Goal: Find specific page/section

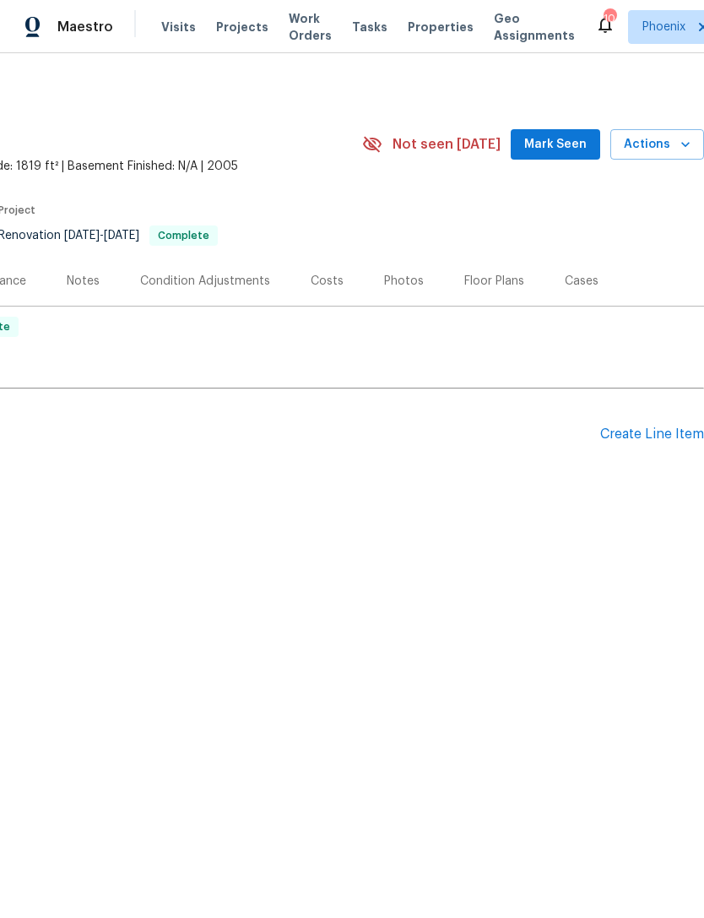
scroll to position [0, 250]
click at [671, 155] on span "Actions" at bounding box center [657, 144] width 67 height 21
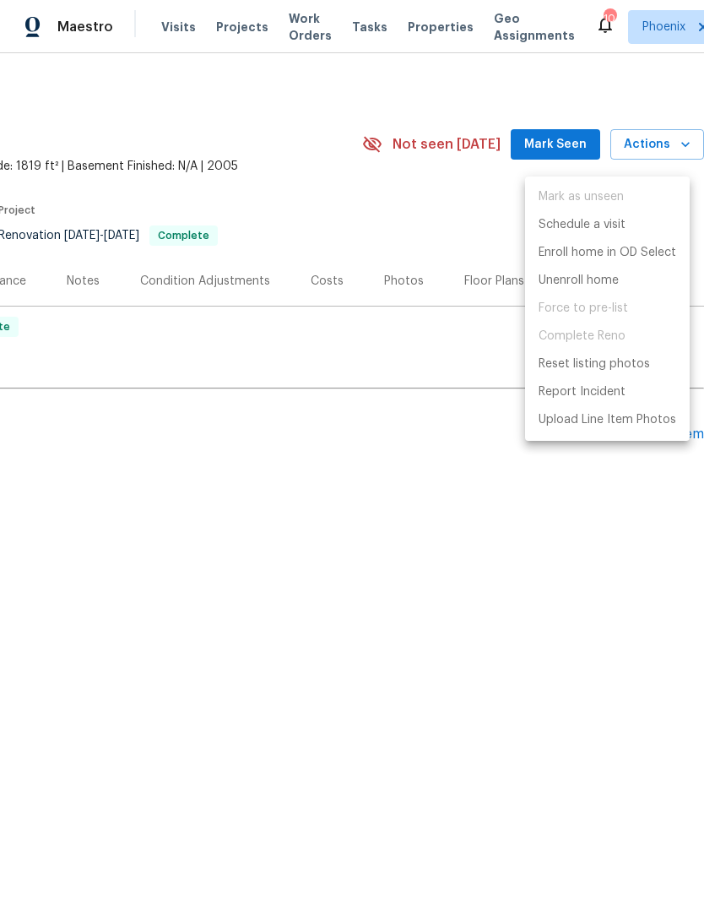
click at [550, 510] on div at bounding box center [352, 459] width 704 height 918
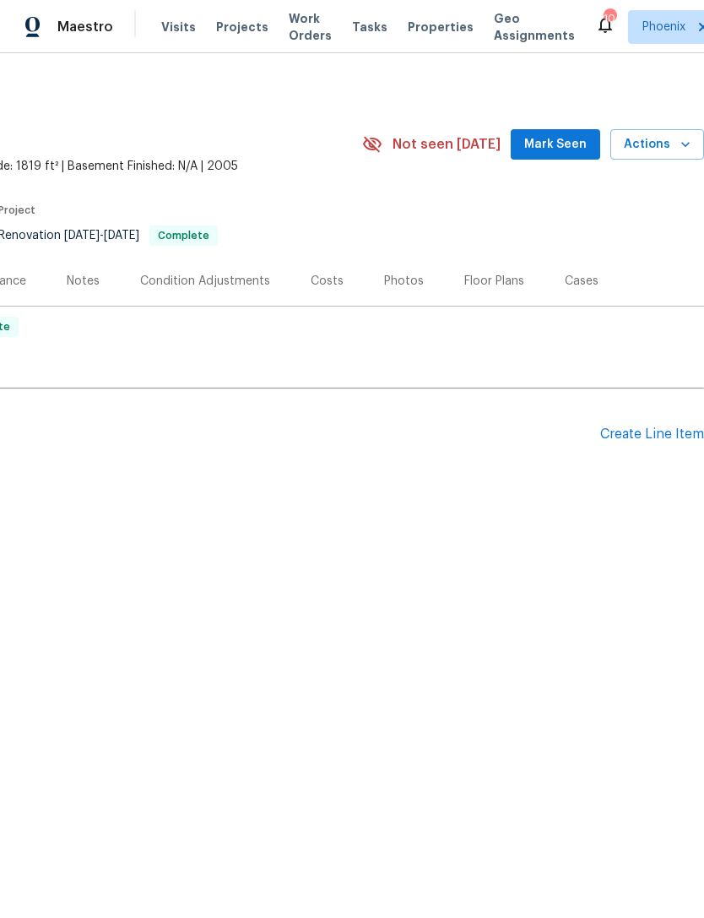
click at [563, 155] on span "Mark Seen" at bounding box center [556, 144] width 63 height 21
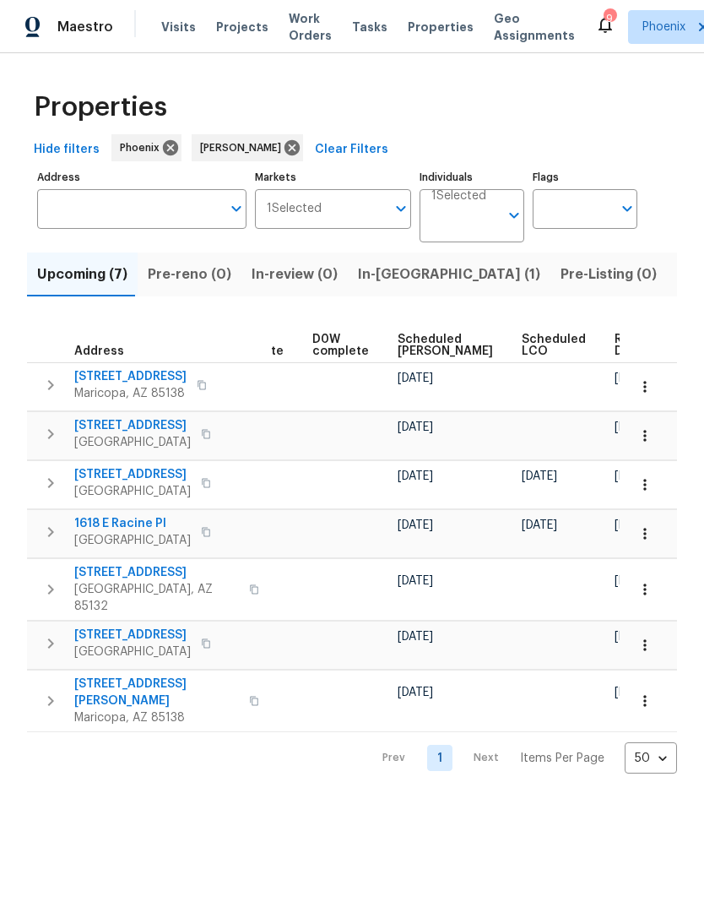
scroll to position [0, 425]
click at [616, 357] on span "Ready Date" at bounding box center [634, 346] width 37 height 24
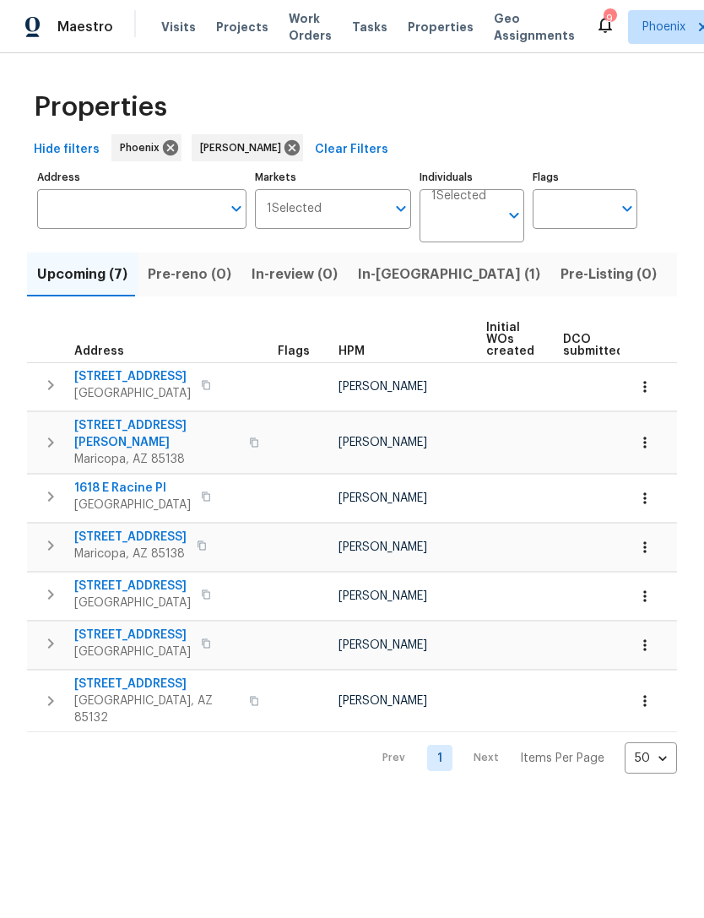
click at [388, 286] on span "In-reno (1)" at bounding box center [449, 275] width 182 height 24
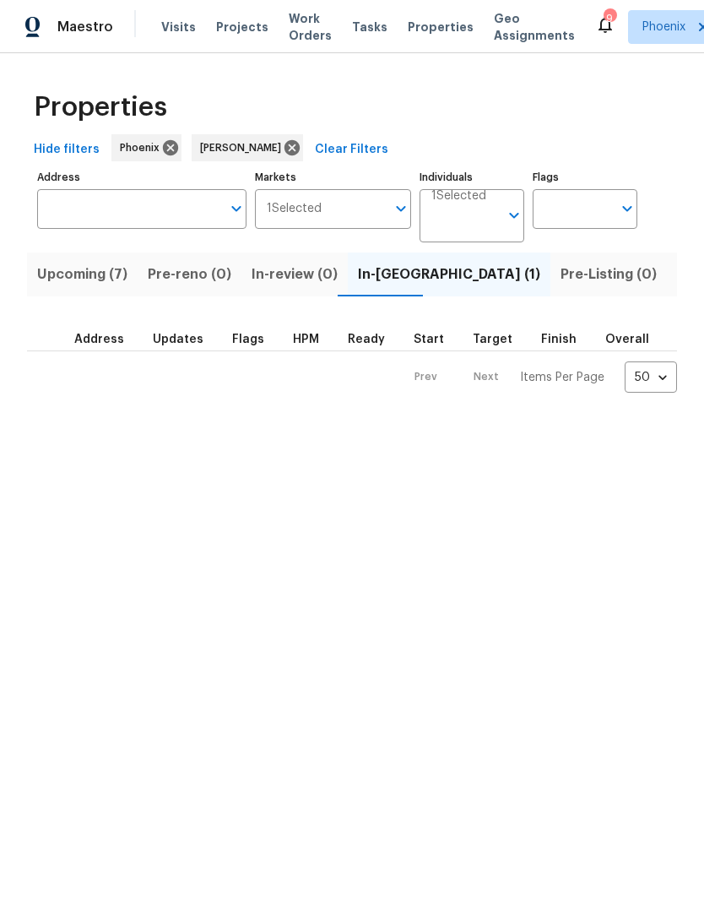
click at [561, 286] on span "Pre-Listing (0)" at bounding box center [609, 275] width 96 height 24
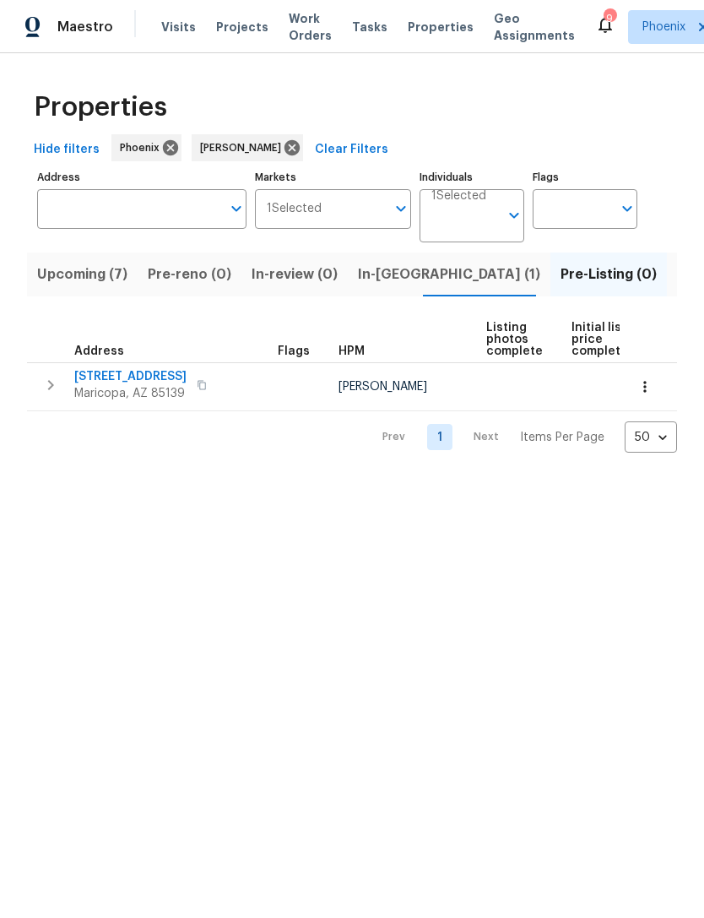
click at [141, 385] on span "46027 W Guilder Ave" at bounding box center [130, 376] width 112 height 17
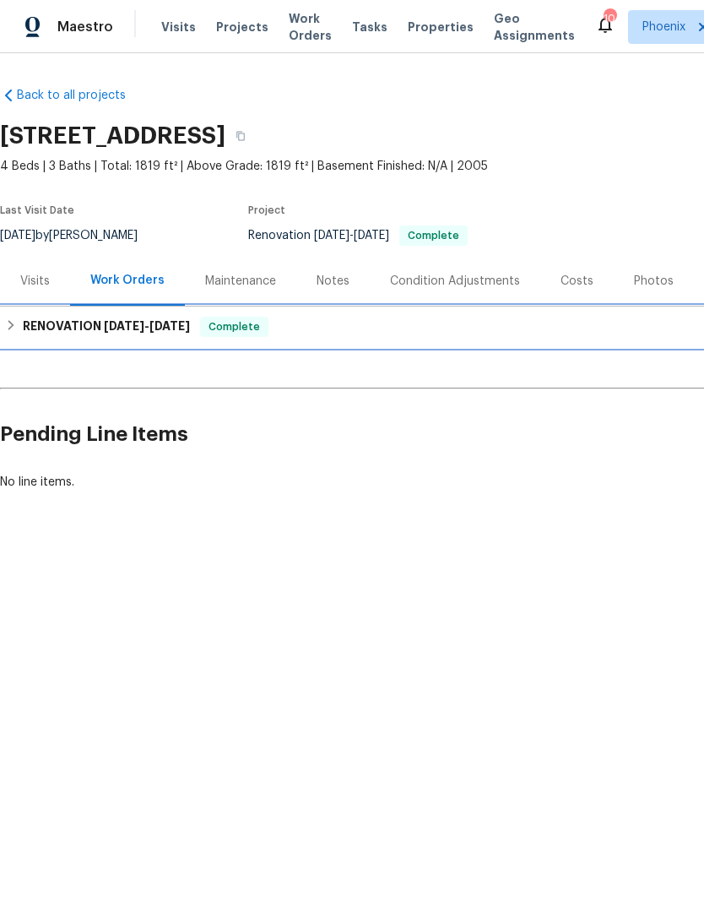
click at [134, 328] on div "RENOVATION 8/4/25 - 8/14/25 Complete" at bounding box center [477, 327] width 955 height 41
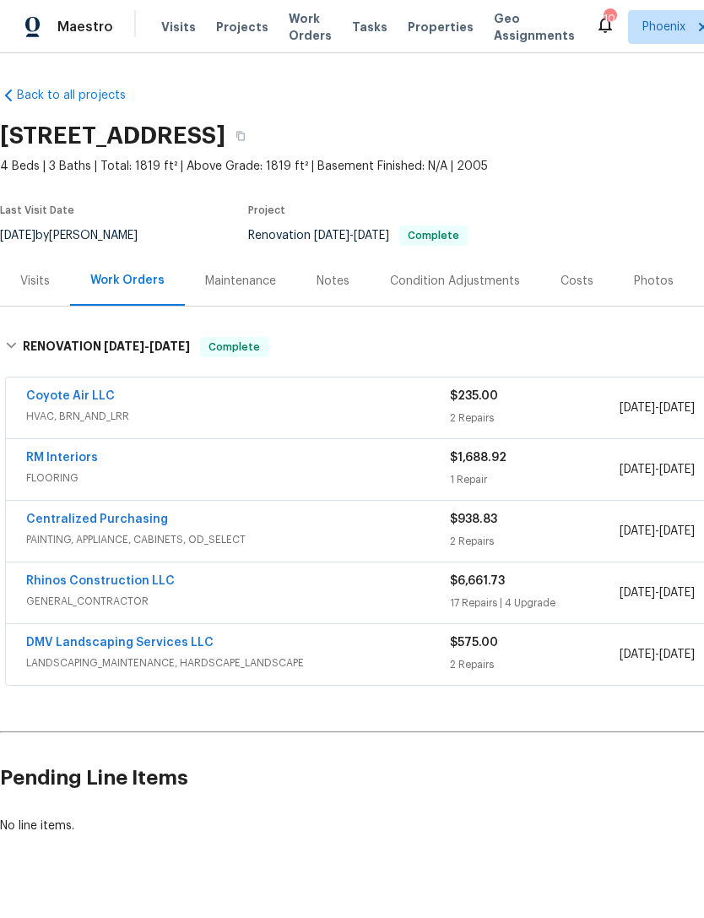
click at [128, 587] on link "Rhinos Construction LLC" at bounding box center [100, 581] width 149 height 12
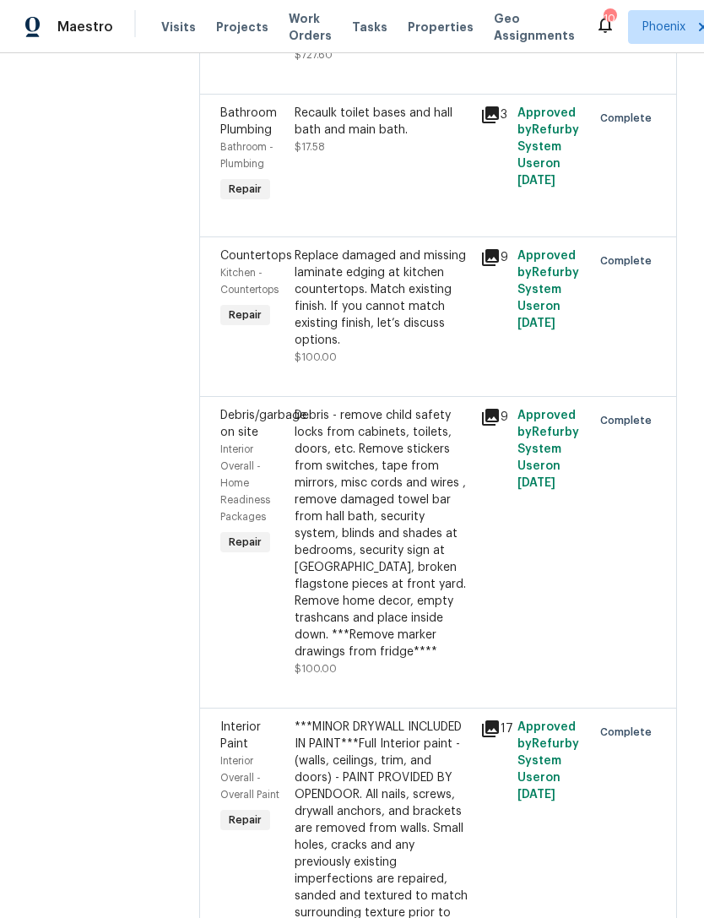
scroll to position [1708, 0]
